Goal: Find specific page/section: Find specific page/section

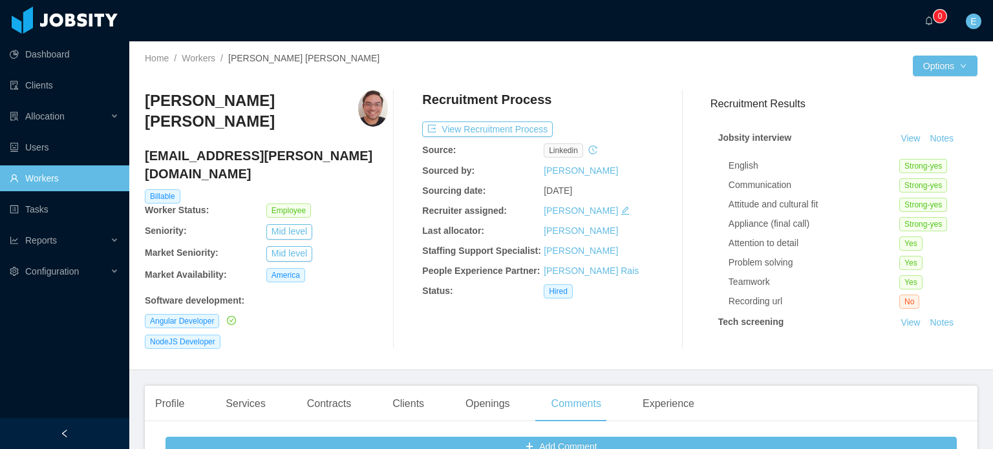
click at [65, 178] on link "Workers" at bounding box center [64, 178] width 109 height 26
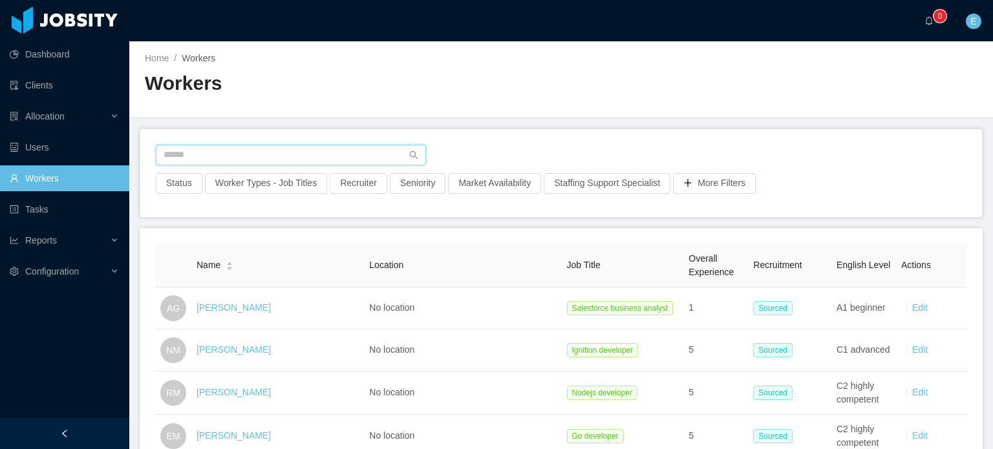
click at [200, 154] on input "text" at bounding box center [291, 155] width 270 height 21
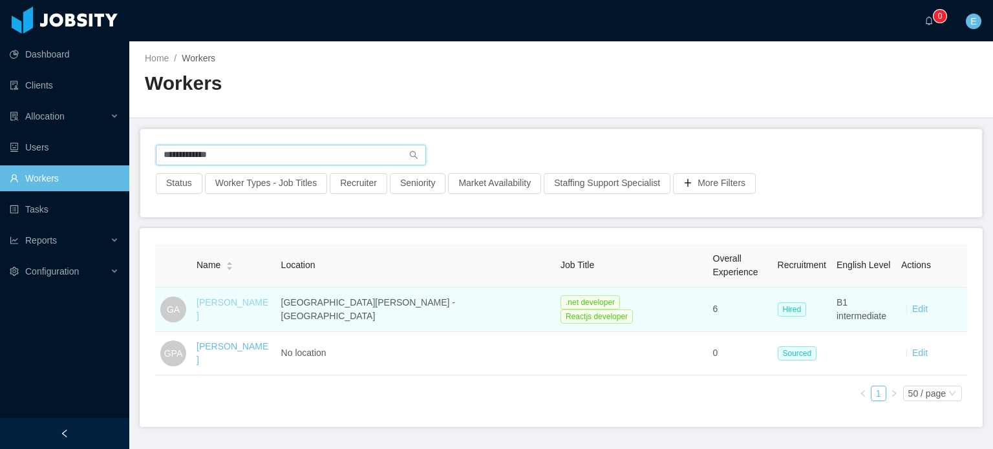
type input "**********"
click at [246, 309] on link "[PERSON_NAME]" at bounding box center [232, 309] width 72 height 24
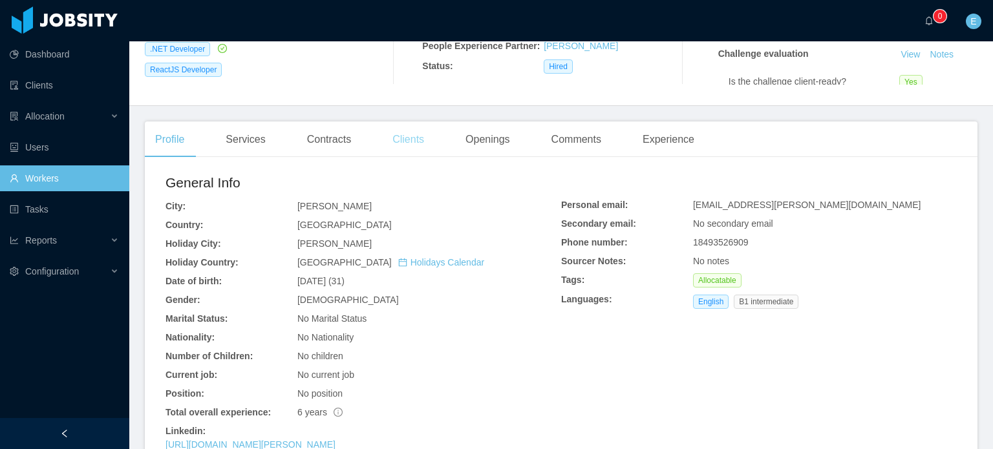
click at [403, 129] on div "Clients" at bounding box center [408, 139] width 52 height 36
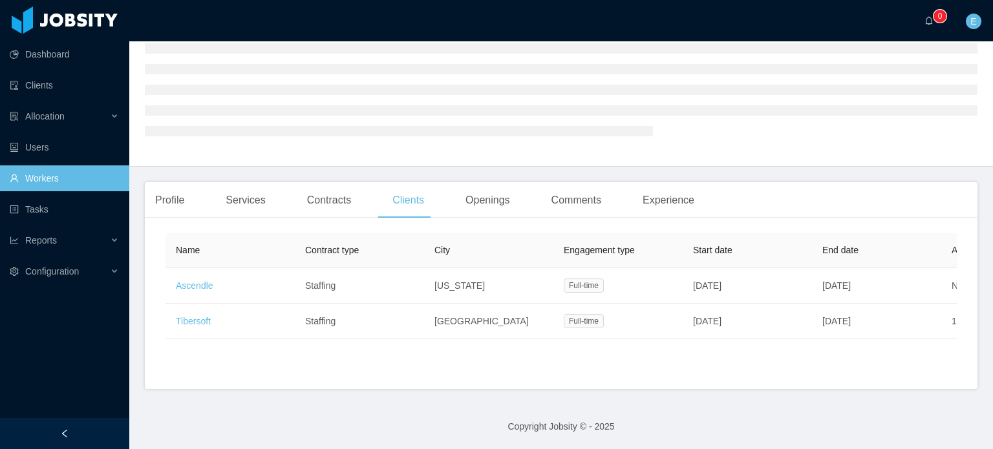
scroll to position [159, 0]
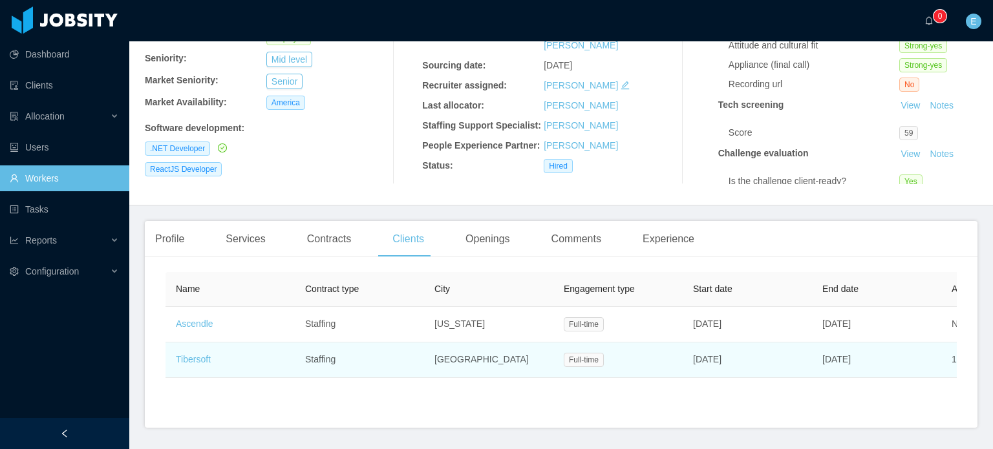
drag, startPoint x: 694, startPoint y: 361, endPoint x: 757, endPoint y: 361, distance: 63.3
click at [757, 361] on td "[DATE]" at bounding box center [746, 360] width 129 height 36
click at [758, 361] on td "[DATE]" at bounding box center [746, 360] width 129 height 36
drag, startPoint x: 757, startPoint y: 359, endPoint x: 695, endPoint y: 362, distance: 62.7
click at [695, 362] on td "[DATE]" at bounding box center [746, 360] width 129 height 36
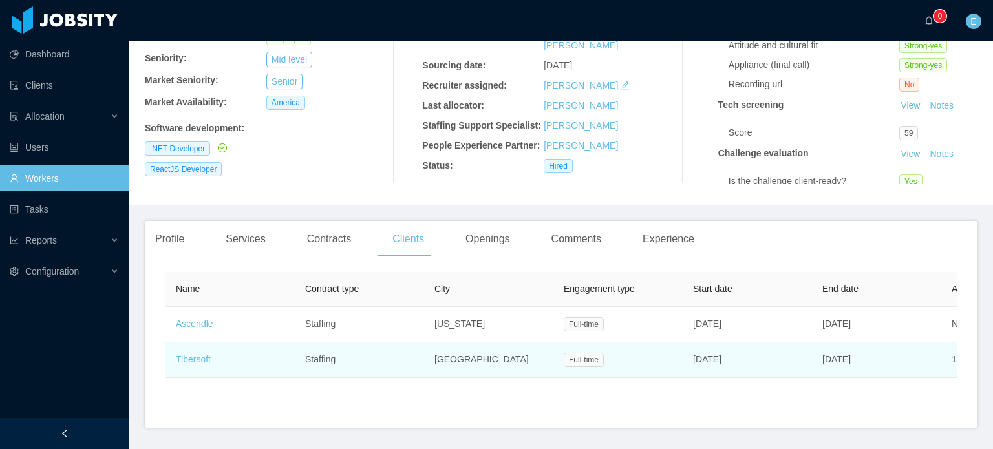
click at [685, 366] on td "[DATE]" at bounding box center [746, 360] width 129 height 36
click at [689, 359] on td "[DATE]" at bounding box center [746, 360] width 129 height 36
click at [698, 361] on span "[DATE]" at bounding box center [707, 359] width 28 height 10
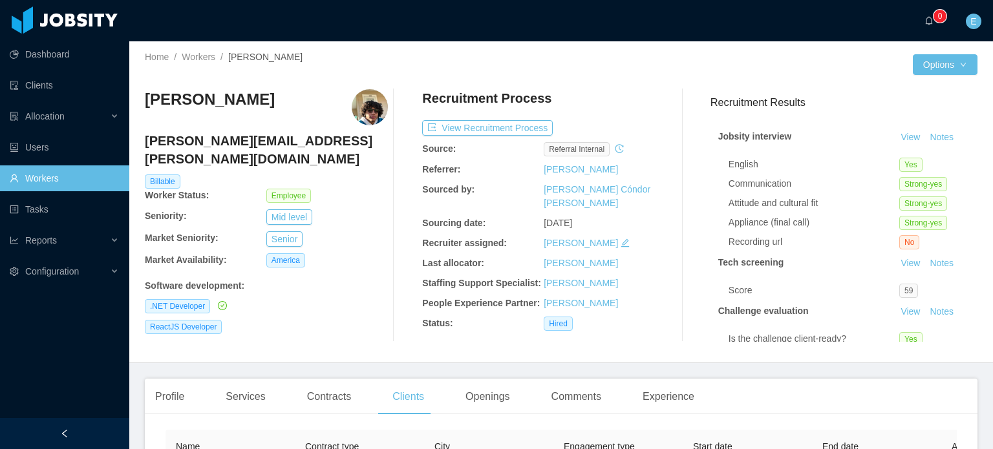
scroll to position [0, 0]
click at [52, 178] on link "Workers" at bounding box center [64, 178] width 109 height 26
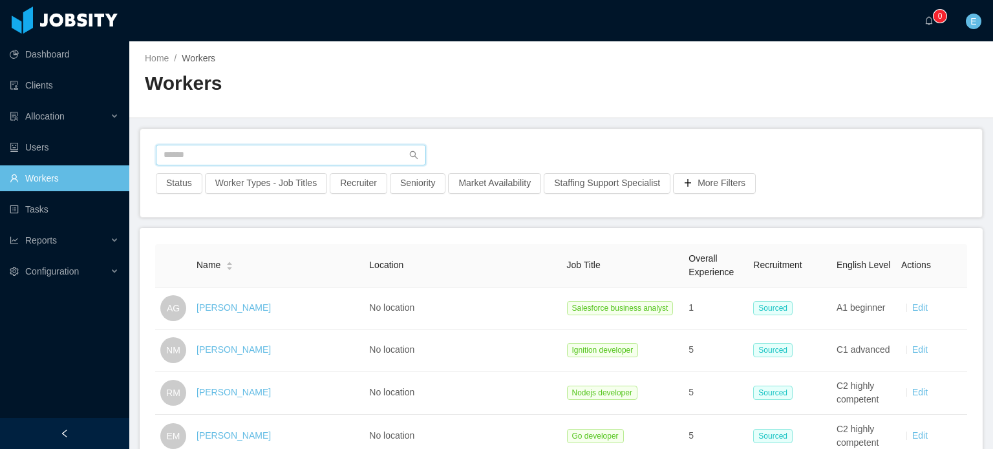
click at [216, 151] on input "text" at bounding box center [291, 155] width 270 height 21
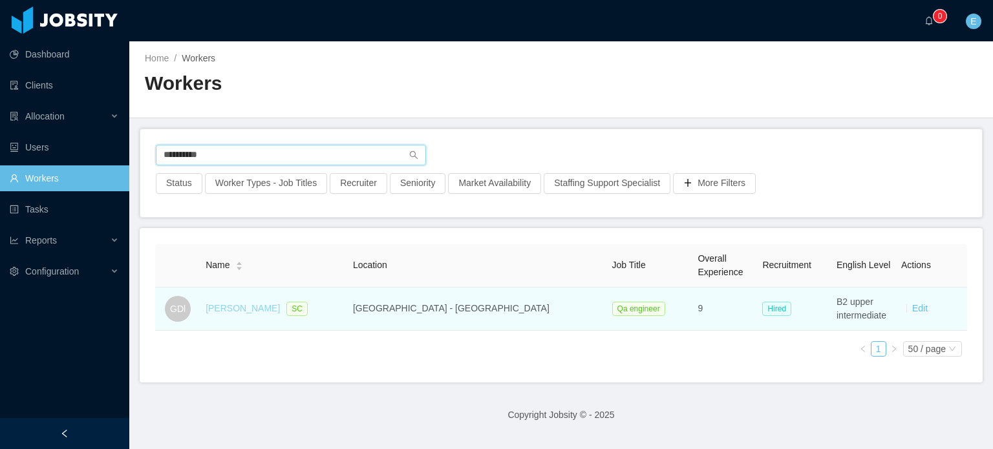
type input "**********"
click at [240, 310] on link "[PERSON_NAME]" at bounding box center [242, 308] width 74 height 10
